Goal: Find specific page/section: Find specific page/section

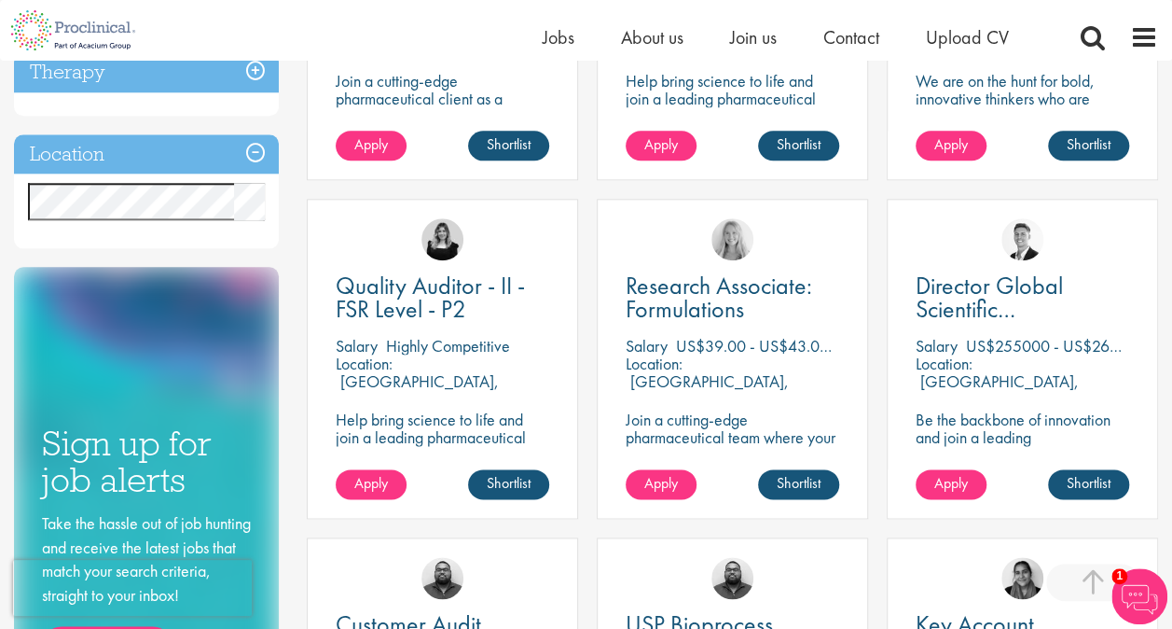
scroll to position [900, 0]
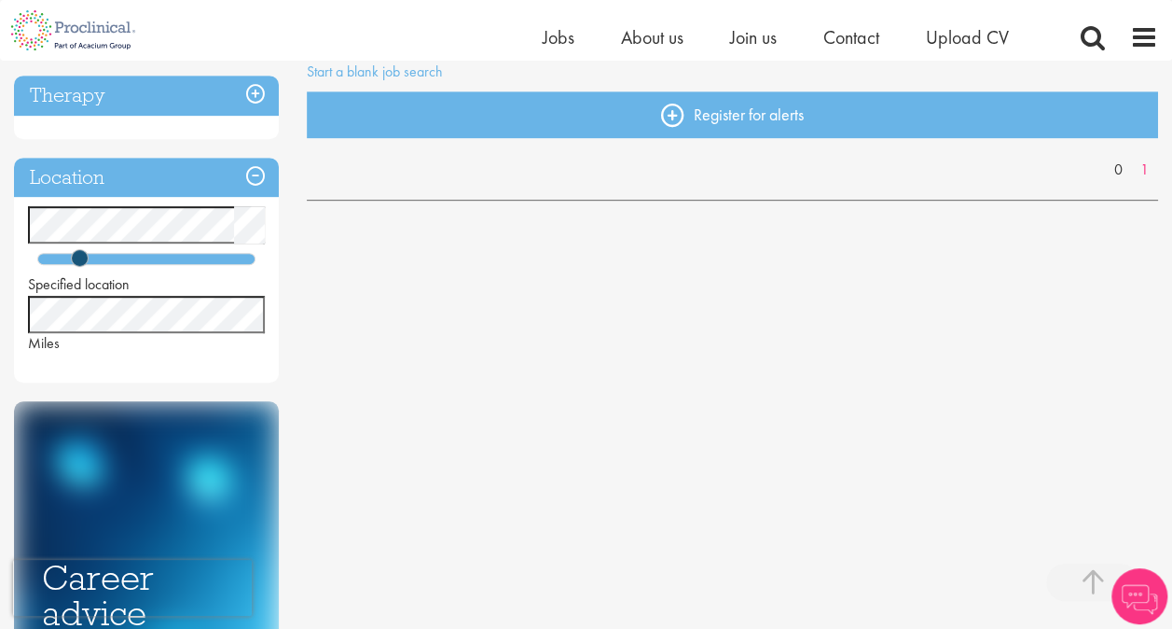
scroll to position [379, 0]
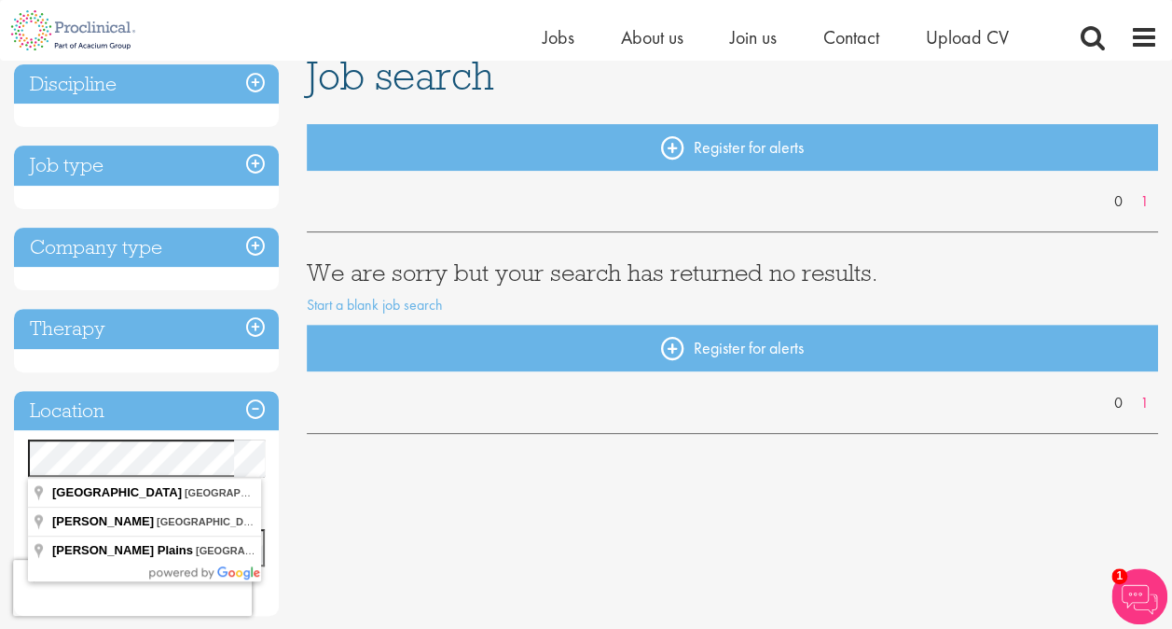
scroll to position [0, 36]
click at [392, 478] on div "Discipline Job type Company type Therapy Location Specified location Miles Care…" at bounding box center [586, 588] width 1172 height 1067
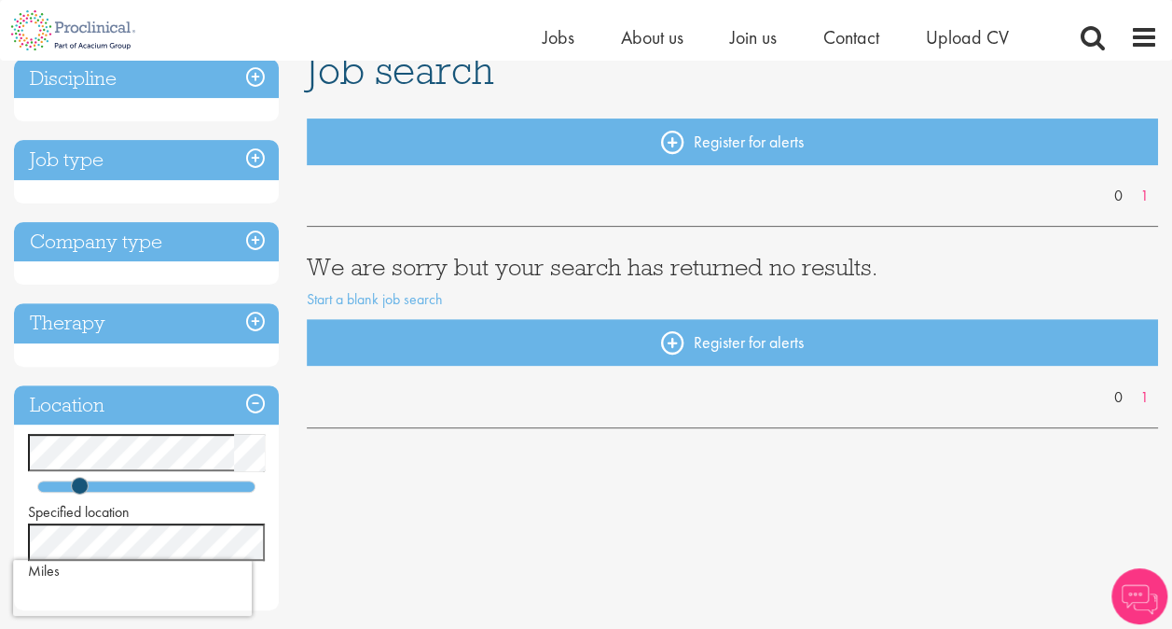
scroll to position [153, 0]
